Goal: Task Accomplishment & Management: Use online tool/utility

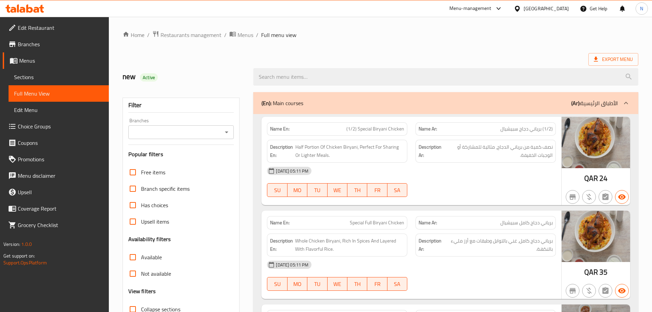
click at [562, 11] on div "Qatar" at bounding box center [546, 9] width 45 height 8
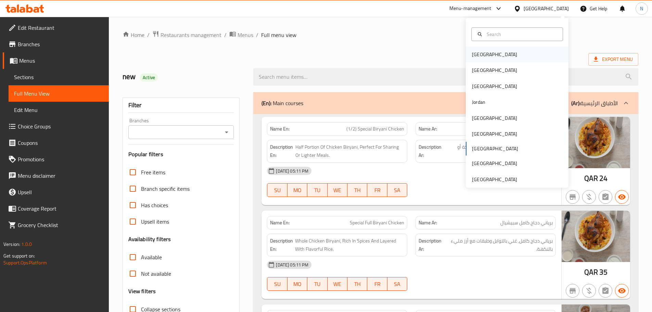
click at [479, 56] on div "[GEOGRAPHIC_DATA]" at bounding box center [494, 55] width 45 height 8
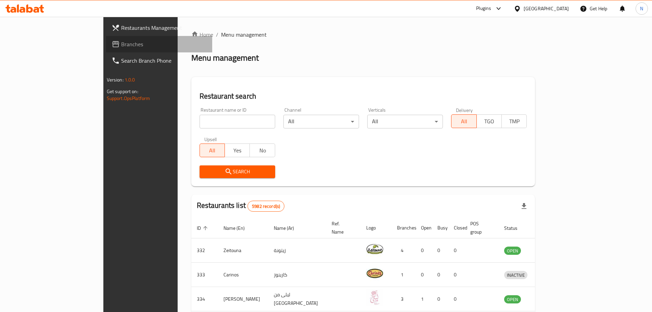
click at [121, 45] on span "Branches" at bounding box center [164, 44] width 86 height 8
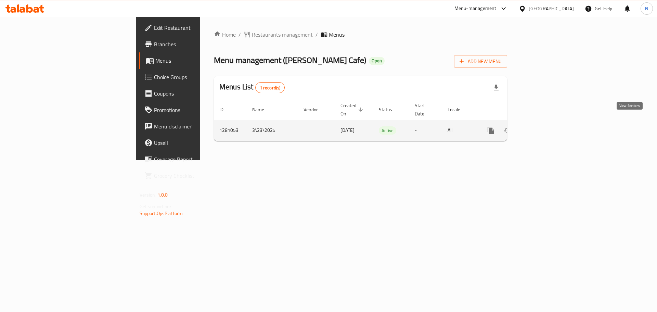
click at [545, 126] on icon "enhanced table" at bounding box center [540, 130] width 8 height 8
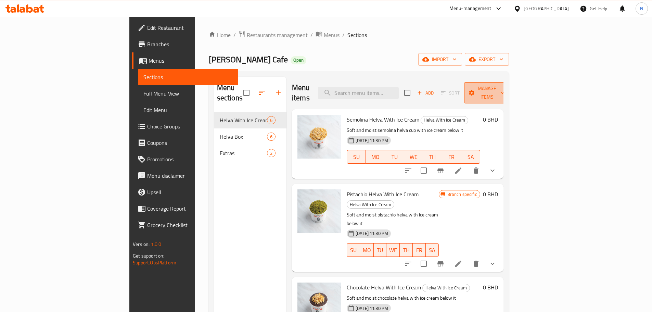
click at [505, 85] on span "Manage items" at bounding box center [487, 92] width 35 height 17
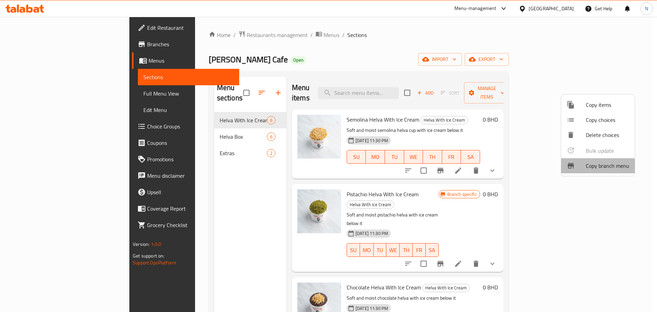
click at [584, 168] on div at bounding box center [576, 166] width 19 height 8
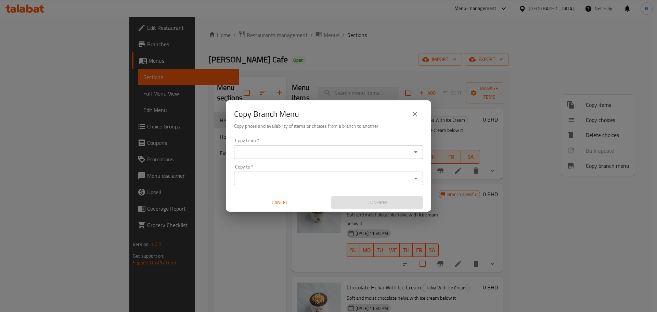
click at [280, 149] on input "Copy from   *" at bounding box center [323, 152] width 174 height 10
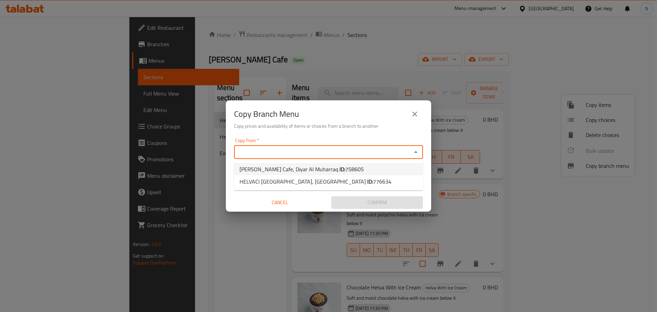
click at [270, 169] on span "[PERSON_NAME] Cafe, Diyar Al Muharraq ID: 758605" at bounding box center [302, 169] width 124 height 8
type input "[PERSON_NAME] Cafe, Diyar Al Muharraq"
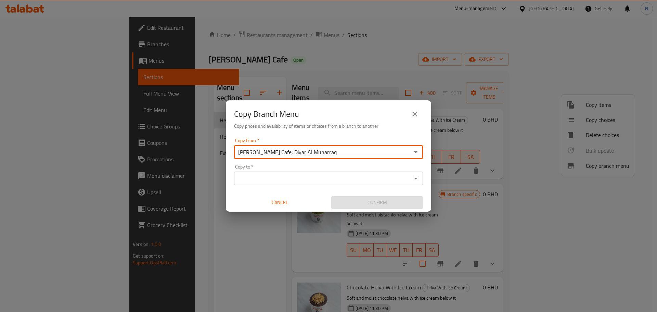
click at [270, 175] on input "Copy to   *" at bounding box center [323, 179] width 174 height 10
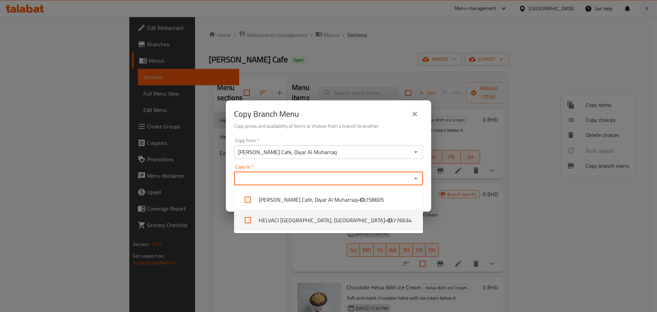
click at [268, 219] on li "[GEOGRAPHIC_DATA], [GEOGRAPHIC_DATA] - ID: 776634" at bounding box center [328, 220] width 189 height 21
checkbox input "true"
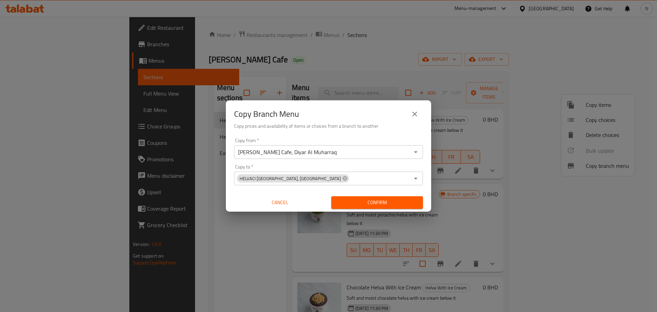
click at [425, 192] on div "Copy from   * [PERSON_NAME][GEOGRAPHIC_DATA], Diyar Al Muharraq Copy from * Cop…" at bounding box center [328, 173] width 205 height 76
click at [398, 202] on span "Confirm" at bounding box center [377, 202] width 81 height 9
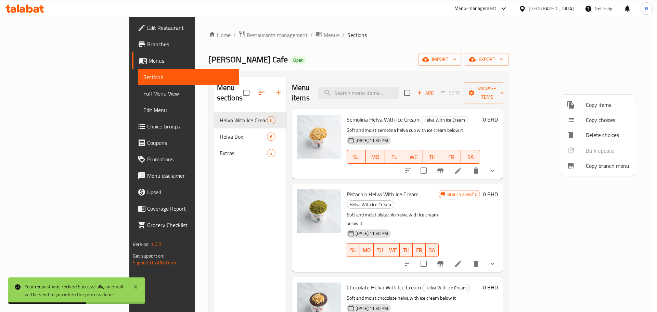
click at [73, 43] on div at bounding box center [328, 156] width 657 height 312
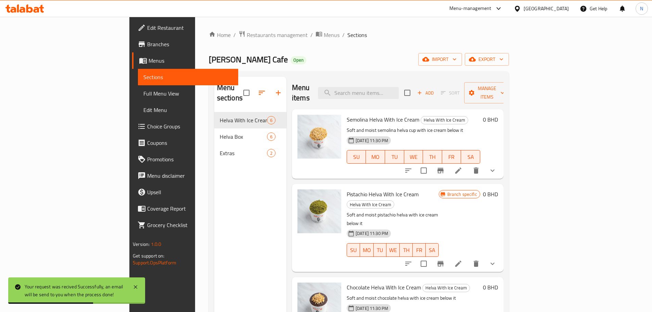
click at [147, 46] on span "Branches" at bounding box center [190, 44] width 86 height 8
